Goal: Download file/media

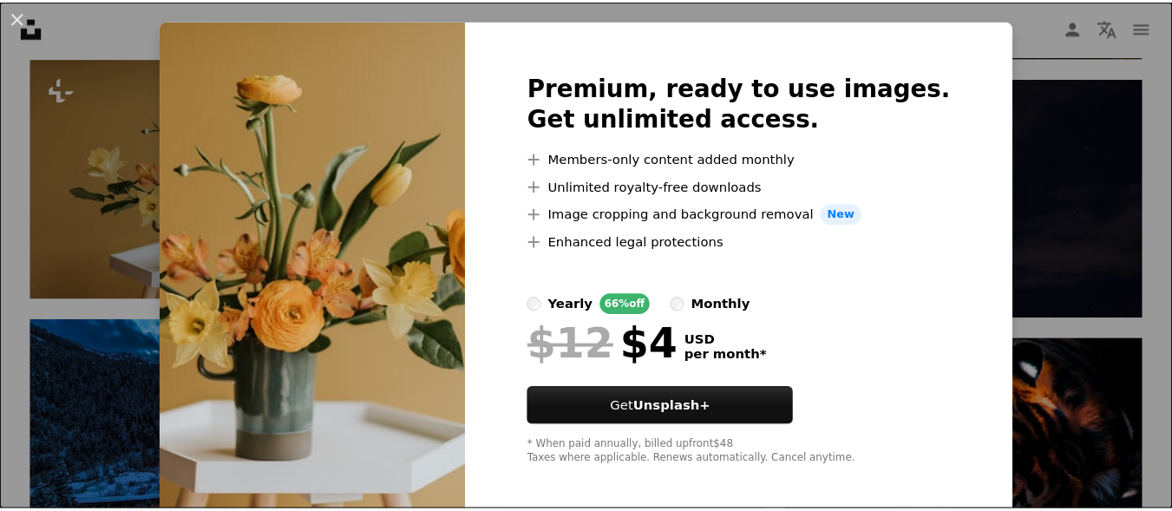
scroll to position [46, 0]
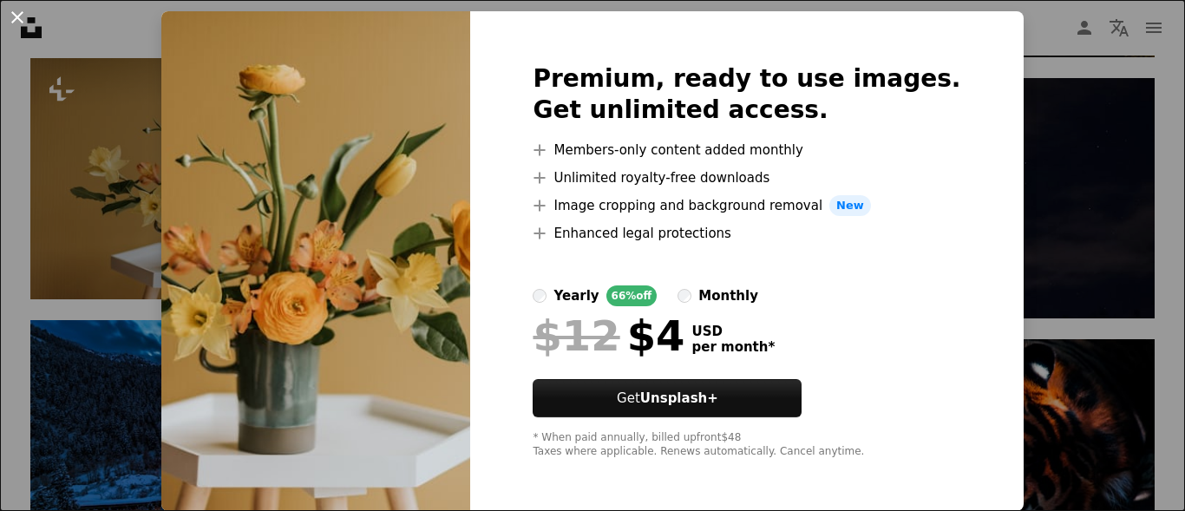
click at [23, 15] on button "An X shape" at bounding box center [17, 17] width 21 height 21
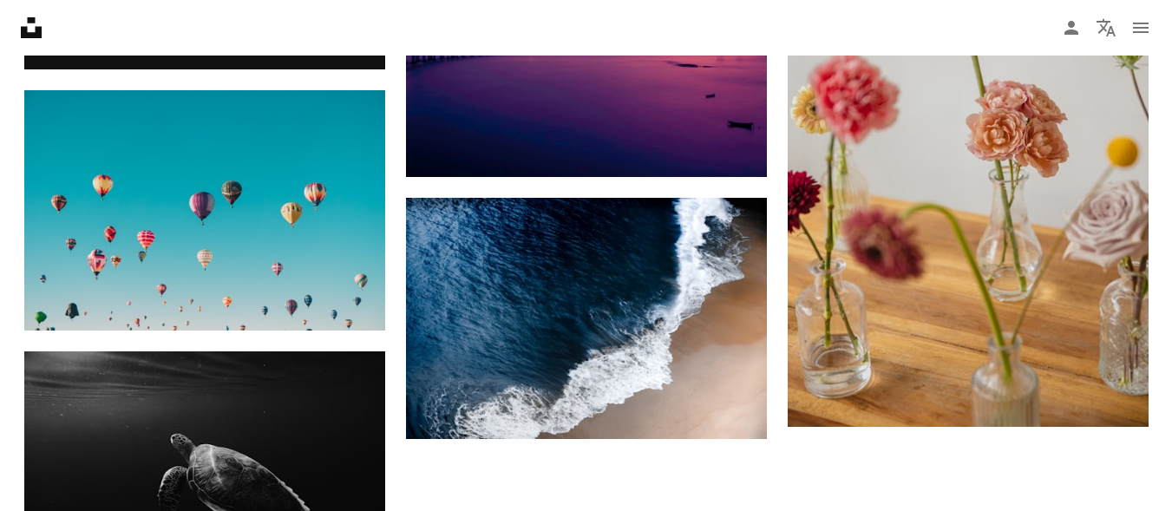
scroll to position [1995, 0]
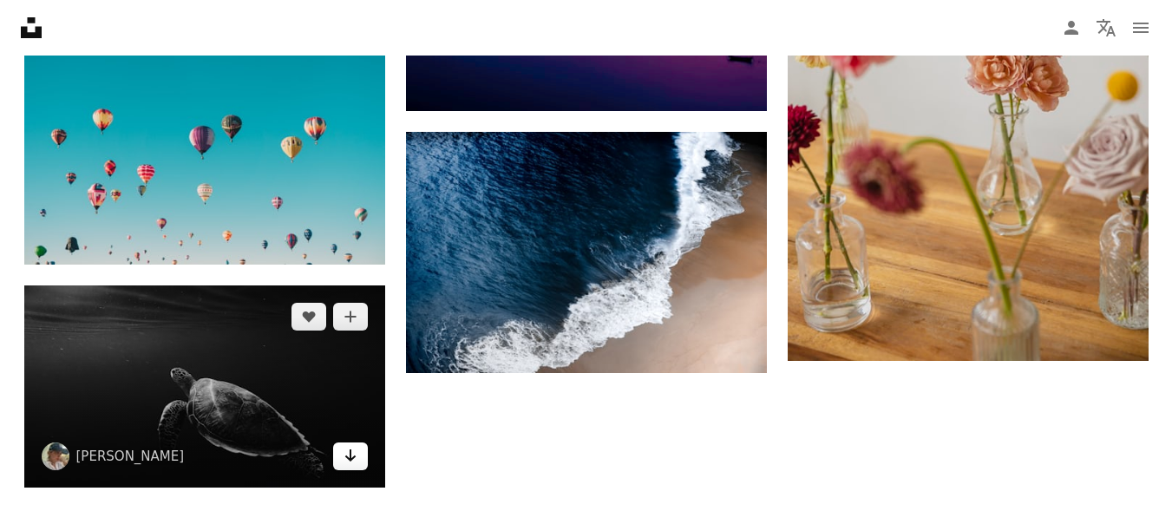
click at [348, 449] on icon "Arrow pointing down" at bounding box center [350, 455] width 14 height 21
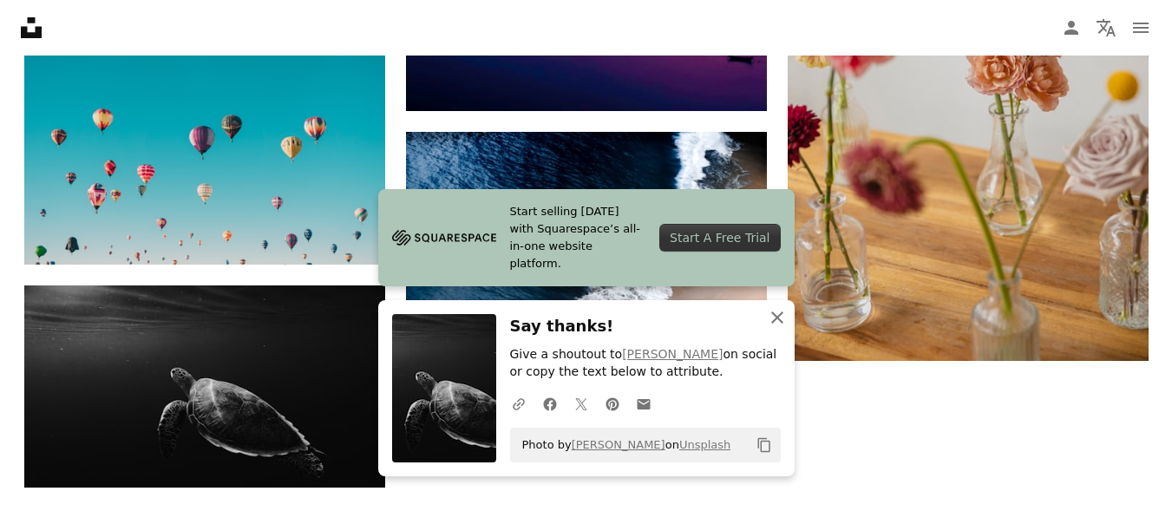
click at [771, 321] on icon "An X shape" at bounding box center [777, 317] width 21 height 21
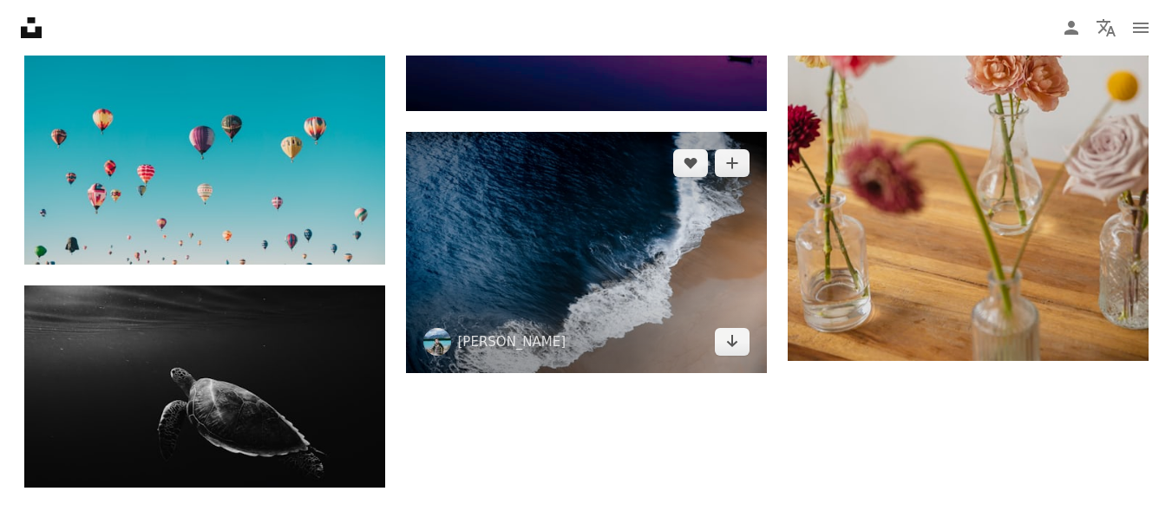
drag, startPoint x: 251, startPoint y: 388, endPoint x: 641, endPoint y: 261, distance: 409.4
click at [642, 262] on img at bounding box center [586, 252] width 361 height 240
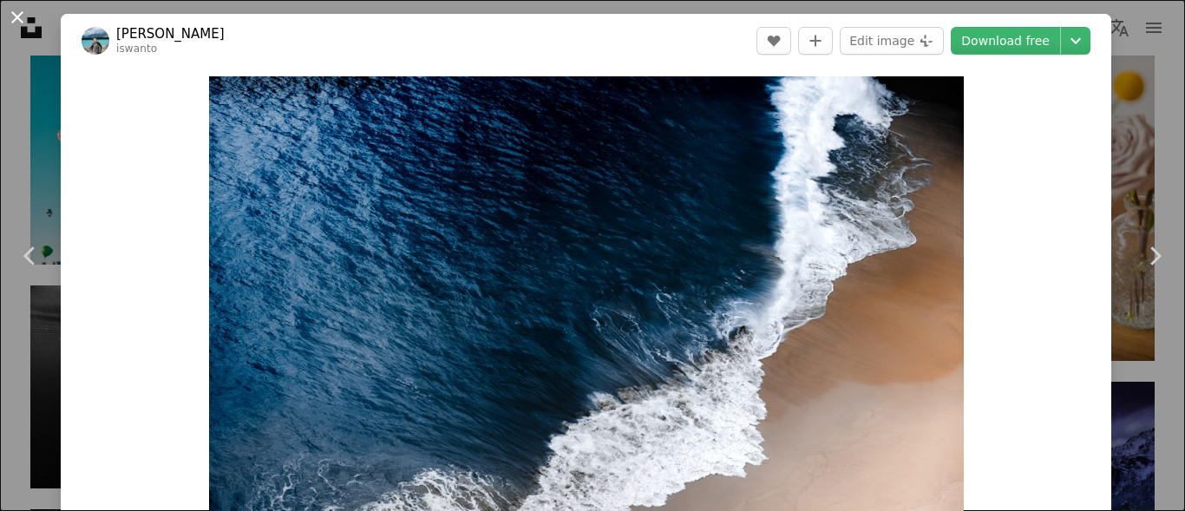
click at [11, 18] on button "An X shape" at bounding box center [17, 17] width 21 height 21
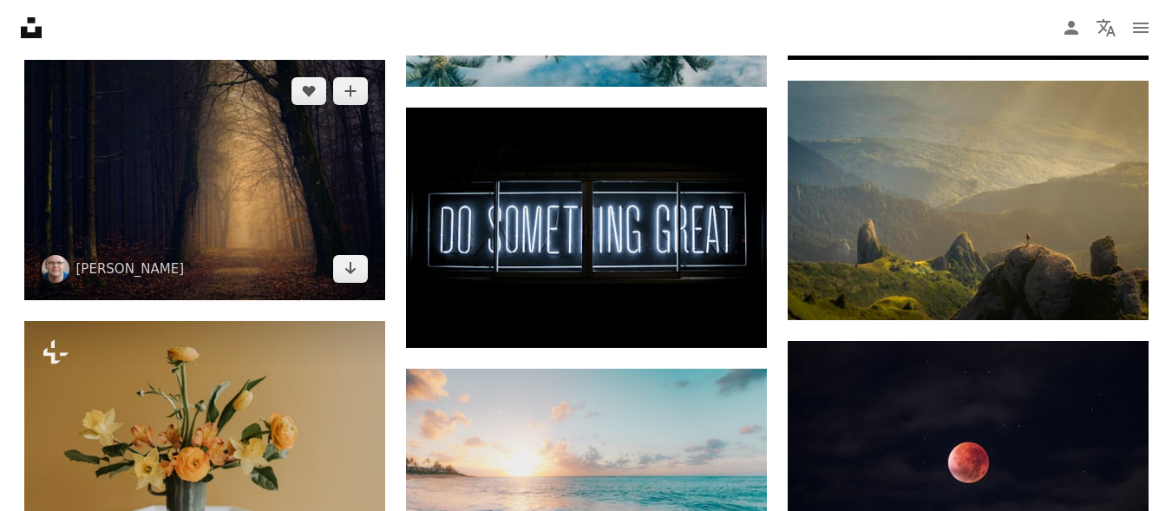
scroll to position [954, 0]
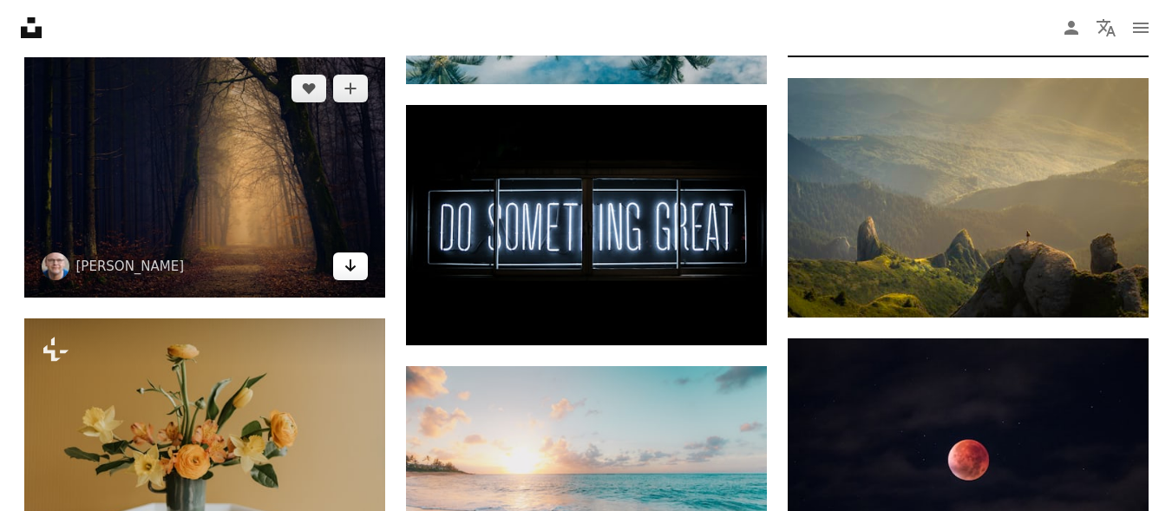
click at [341, 267] on link "Arrow pointing down" at bounding box center [350, 266] width 35 height 28
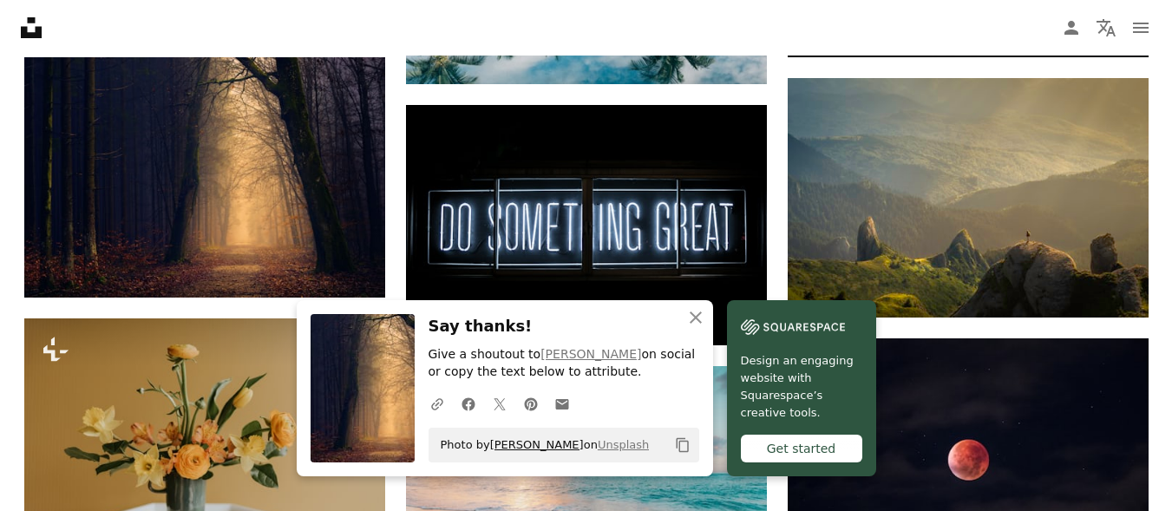
click at [522, 441] on link "[PERSON_NAME]" at bounding box center [537, 444] width 94 height 13
